Goal: Find contact information: Find contact information

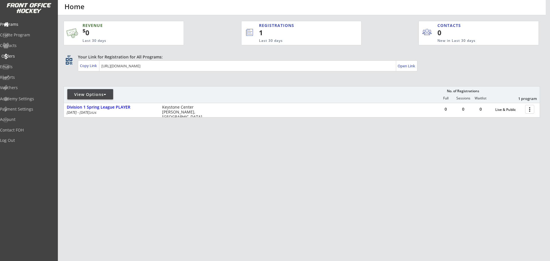
click at [29, 56] on div "Orders" at bounding box center [27, 56] width 52 height 4
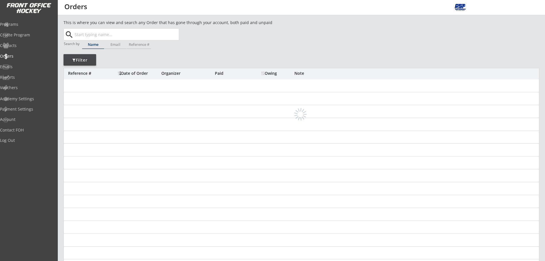
click at [101, 36] on input "text" at bounding box center [126, 34] width 105 height 11
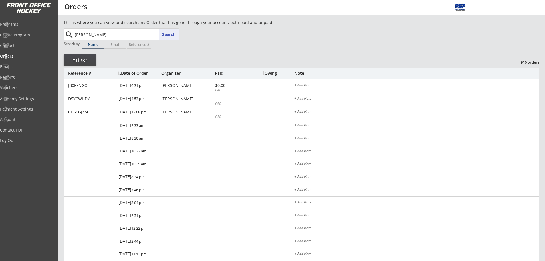
type input "[PERSON_NAME]"
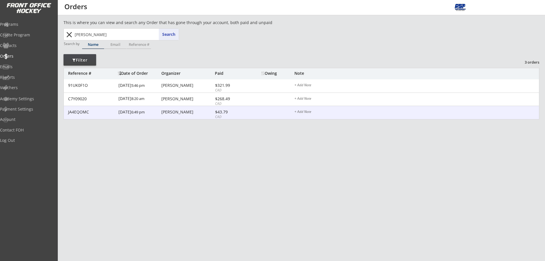
click at [167, 112] on div "[PERSON_NAME]" at bounding box center [187, 112] width 52 height 4
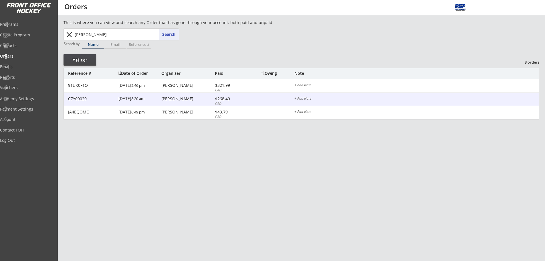
click at [171, 98] on div "[PERSON_NAME]" at bounding box center [187, 99] width 52 height 4
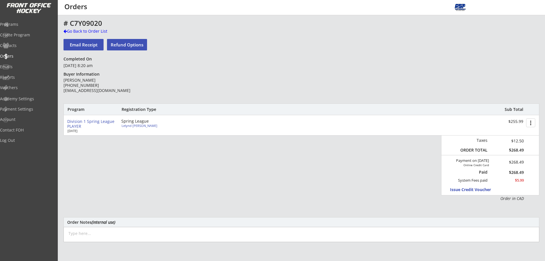
click at [137, 126] on div "Lelynd [PERSON_NAME]" at bounding box center [154, 125] width 64 height 3
select select ""Forward""
select select ""U13 House""
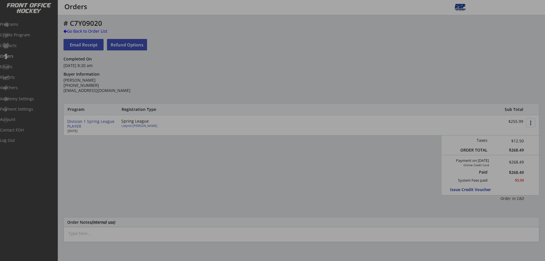
select select ""Yes""
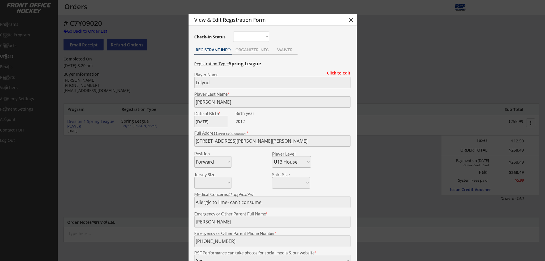
click at [181, 83] on body "REVENUE $ 0 Last 30 days REGISTRATIONS 1 Last 30 days CONTACTS 0 New in Last 30…" at bounding box center [272, 130] width 545 height 261
click at [182, 104] on body "REVENUE $ 0 Last 30 days REGISTRATIONS 1 Last 30 days CONTACTS 0 New in Last 30…" at bounding box center [272, 130] width 545 height 261
click at [251, 49] on div "ORGANIZER INFO" at bounding box center [252, 50] width 40 height 4
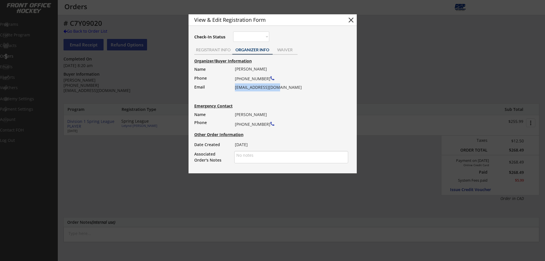
drag, startPoint x: 232, startPoint y: 86, endPoint x: 236, endPoint y: 87, distance: 3.6
click at [236, 87] on div "[PERSON_NAME] [PHONE_NUMBER] [EMAIL_ADDRESS][DOMAIN_NAME]" at bounding box center [290, 78] width 110 height 26
copy div "[EMAIL_ADDRESS][DOMAIN_NAME]"
